Goal: Understand process/instructions: Learn how to perform a task or action

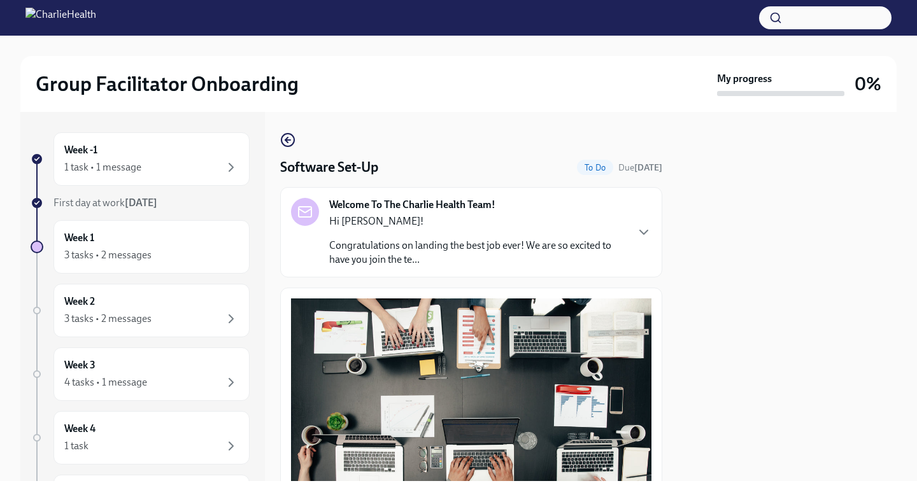
scroll to position [367, 0]
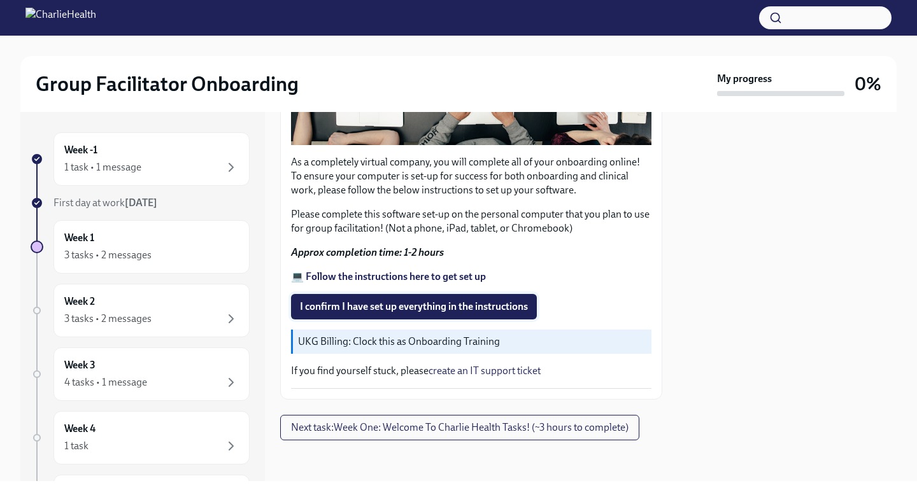
click at [367, 314] on button "I confirm I have set up everything in the instructions" at bounding box center [414, 306] width 246 height 25
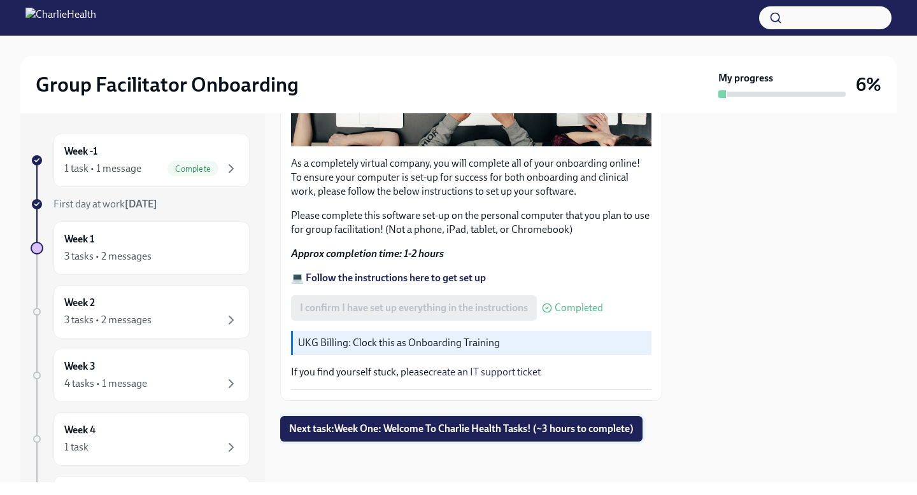
click at [421, 426] on span "Next task : Week One: Welcome To Charlie Health Tasks! (~3 hours to complete)" at bounding box center [461, 429] width 344 height 13
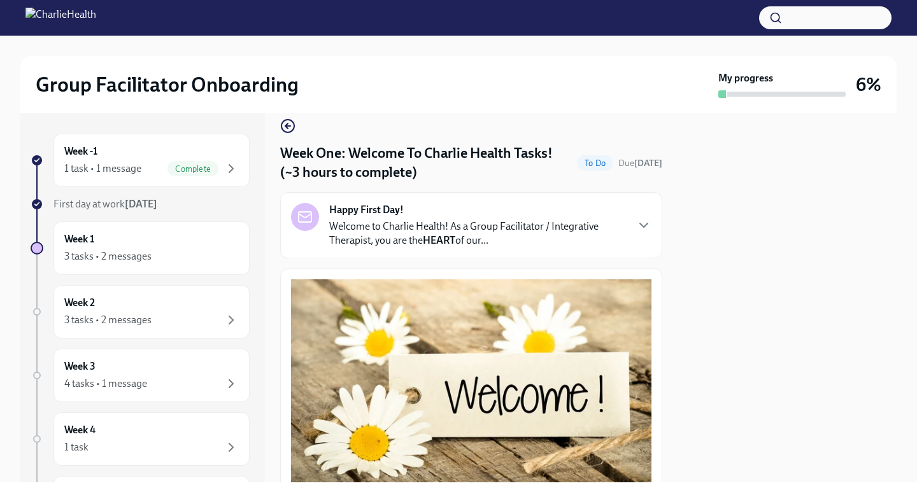
scroll to position [18, 0]
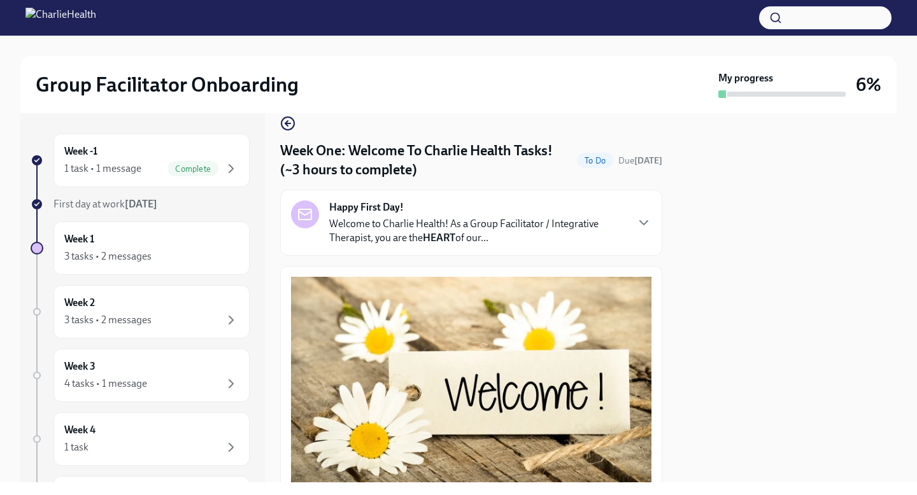
click at [506, 237] on p "Welcome to Charlie Health! As a Group Facilitator / Integrative Therapist, you …" at bounding box center [477, 231] width 297 height 28
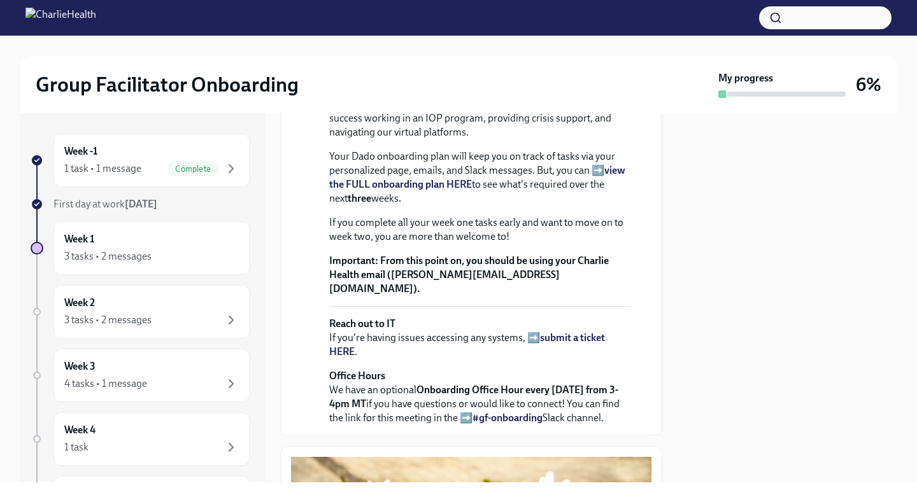
scroll to position [296, 0]
click at [452, 189] on strong "view the FULL onboarding plan HERE" at bounding box center [477, 176] width 296 height 26
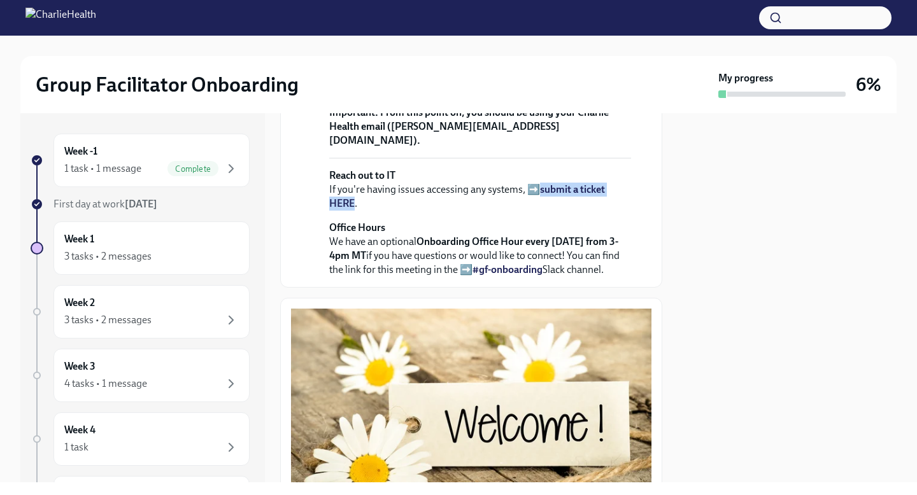
scroll to position [444, 0]
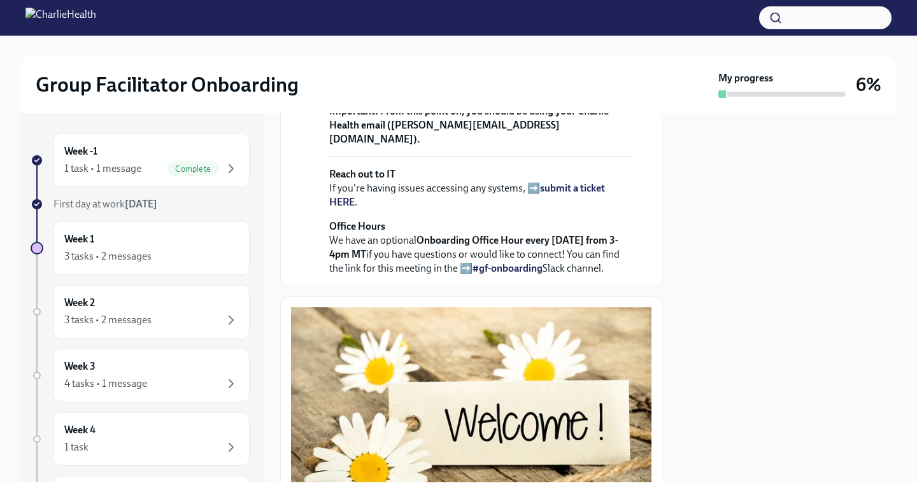
click at [481, 276] on p "Office Hours We have an optional Onboarding Office Hour every [DATE] from 3-4pm…" at bounding box center [480, 248] width 302 height 56
click at [693, 322] on div at bounding box center [786, 297] width 219 height 369
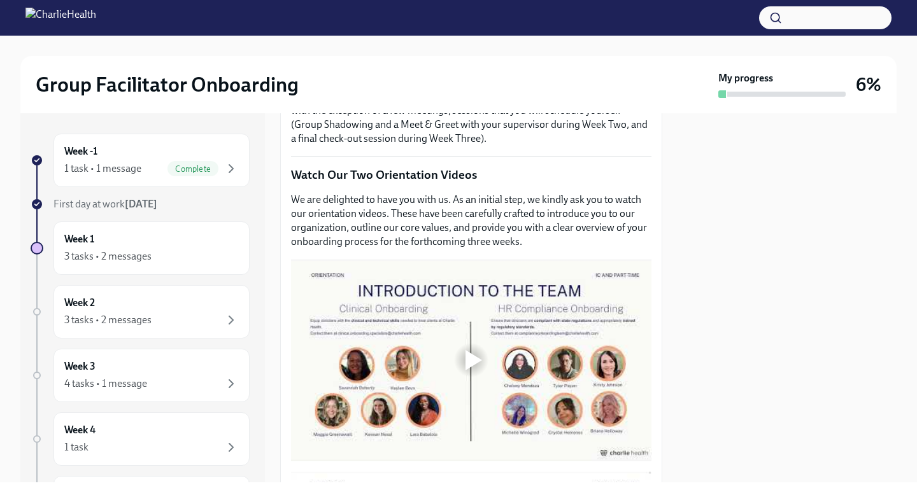
scroll to position [934, 0]
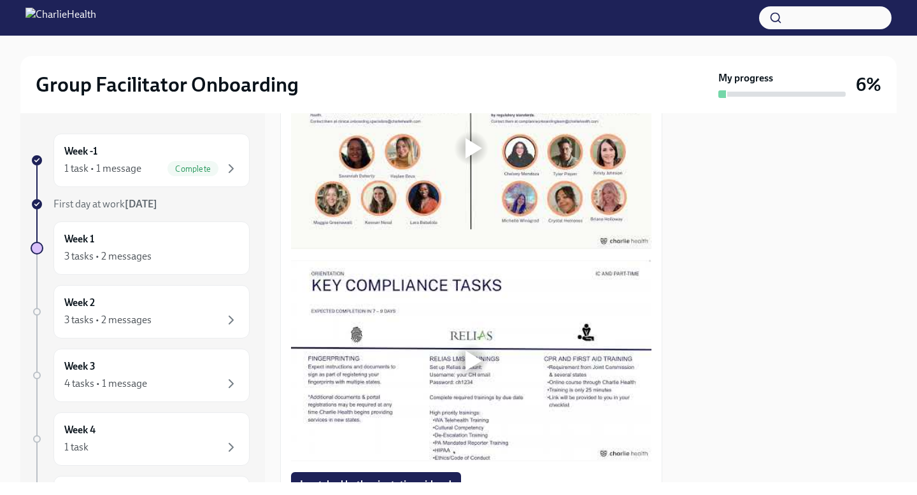
scroll to position [1143, 0]
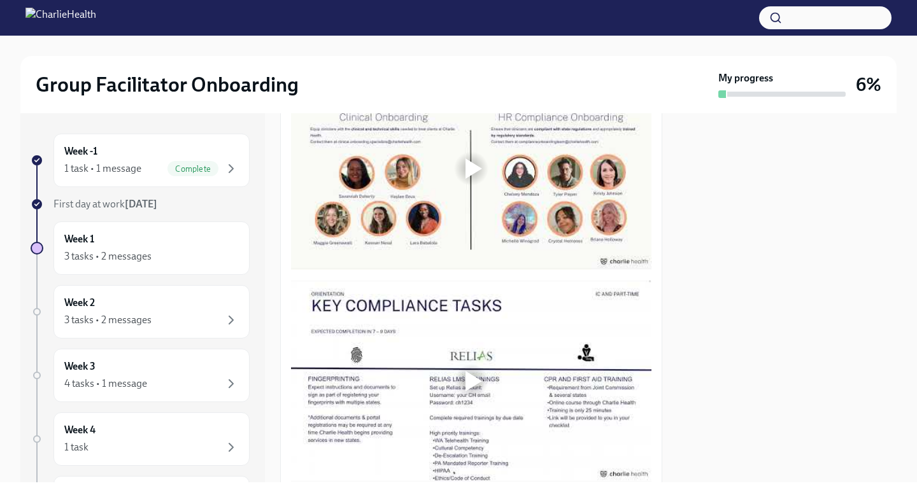
click at [473, 179] on div at bounding box center [473, 168] width 17 height 20
